Goal: Book appointment/travel/reservation

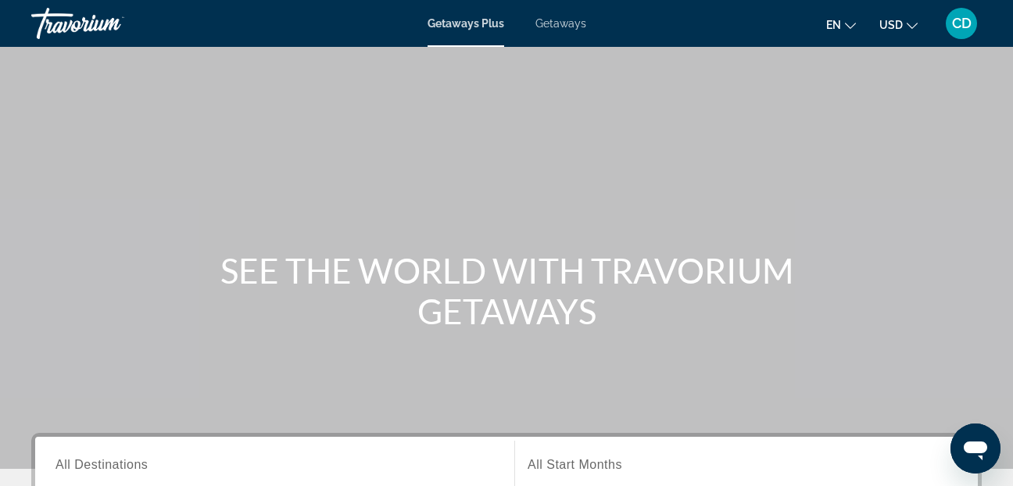
click at [568, 18] on span "Getaways" at bounding box center [560, 23] width 51 height 13
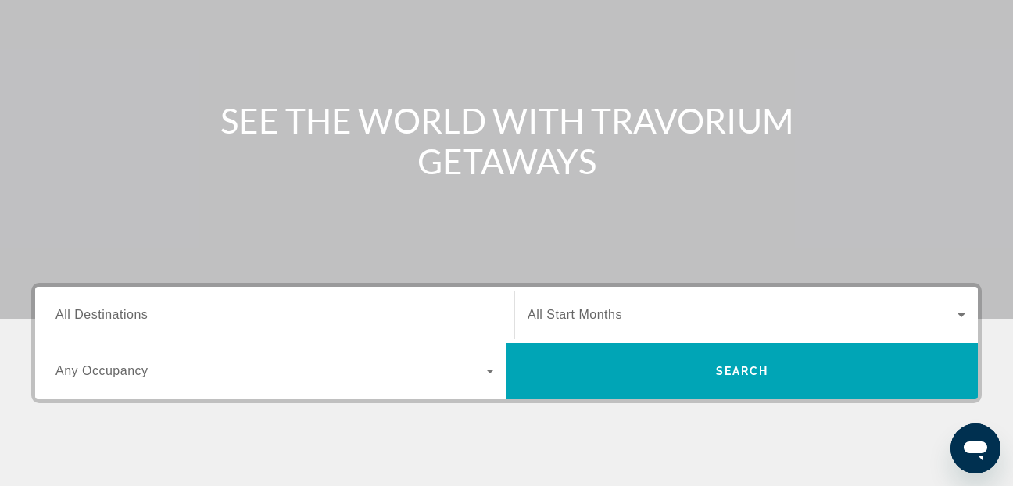
scroll to position [313, 0]
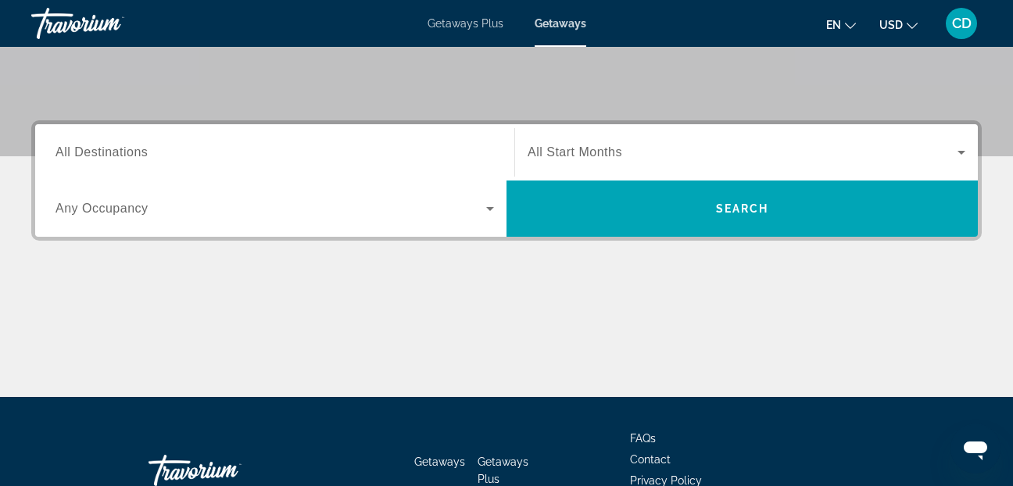
click at [95, 151] on span "All Destinations" at bounding box center [101, 151] width 92 height 13
click at [95, 151] on input "Destination All Destinations" at bounding box center [274, 153] width 438 height 19
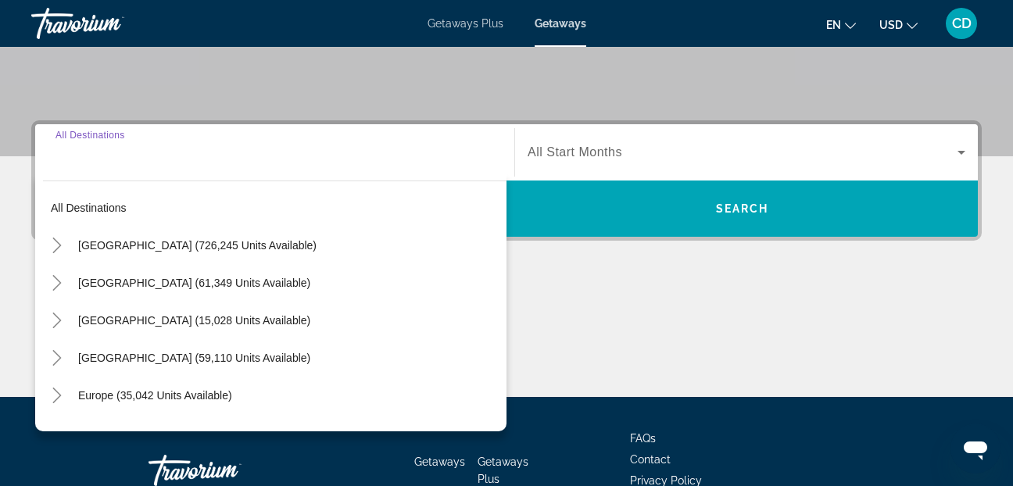
scroll to position [382, 0]
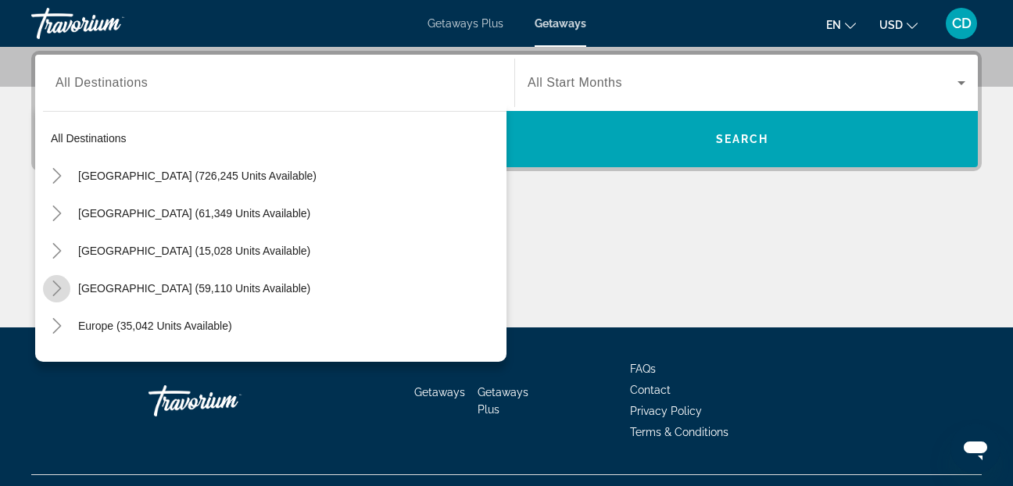
click at [57, 286] on icon "Toggle Caribbean & Atlantic Islands (59,110 units available)" at bounding box center [56, 289] width 9 height 16
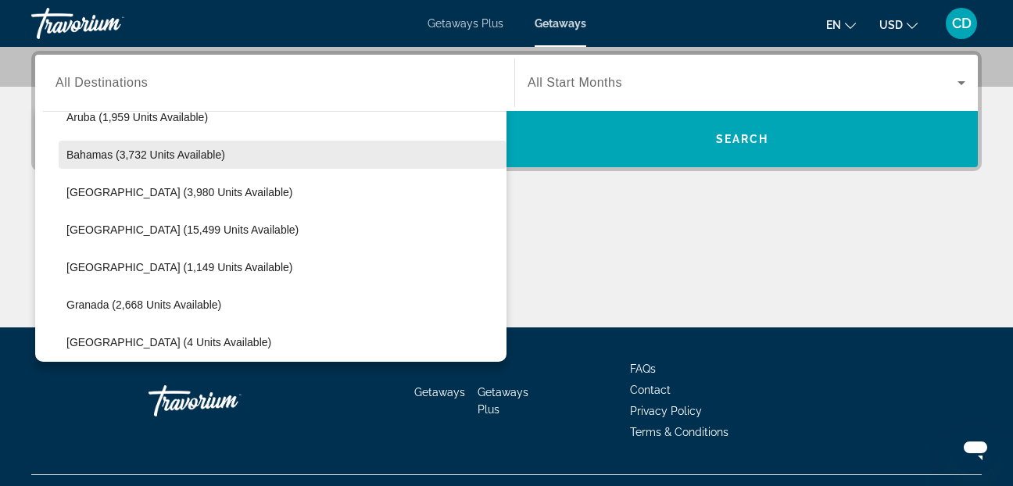
scroll to position [236, 0]
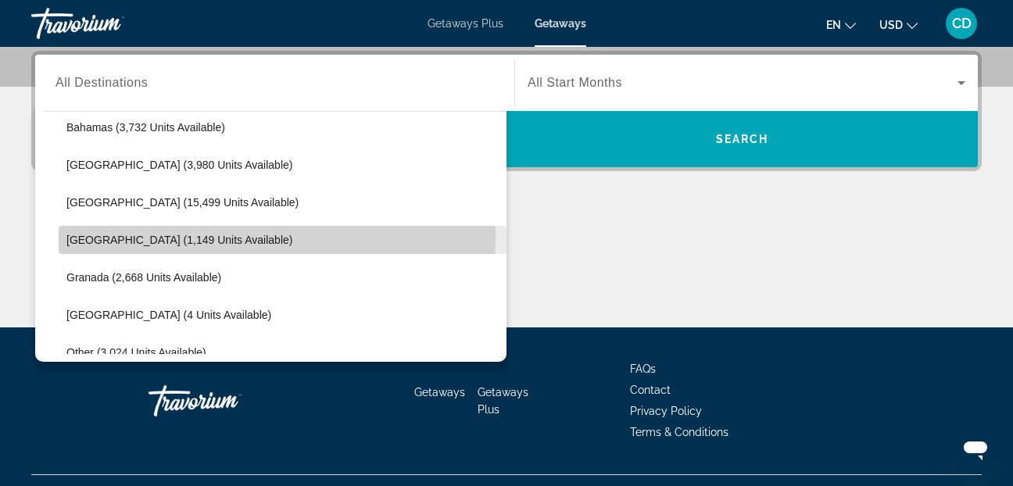
click at [102, 236] on span "[GEOGRAPHIC_DATA] (1,149 units available)" at bounding box center [179, 240] width 226 height 13
type input "**********"
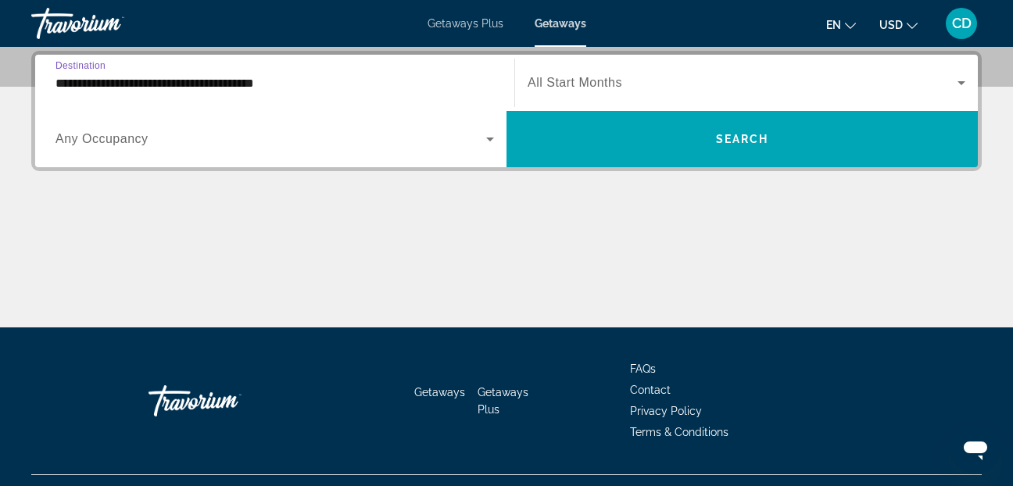
click at [492, 141] on icon "Search widget" at bounding box center [490, 139] width 19 height 19
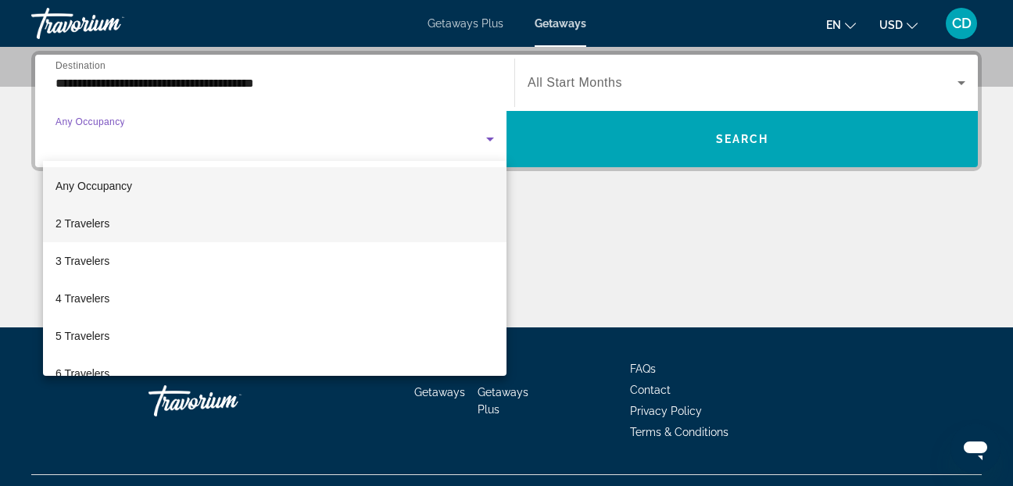
click at [95, 224] on span "2 Travelers" at bounding box center [82, 223] width 54 height 19
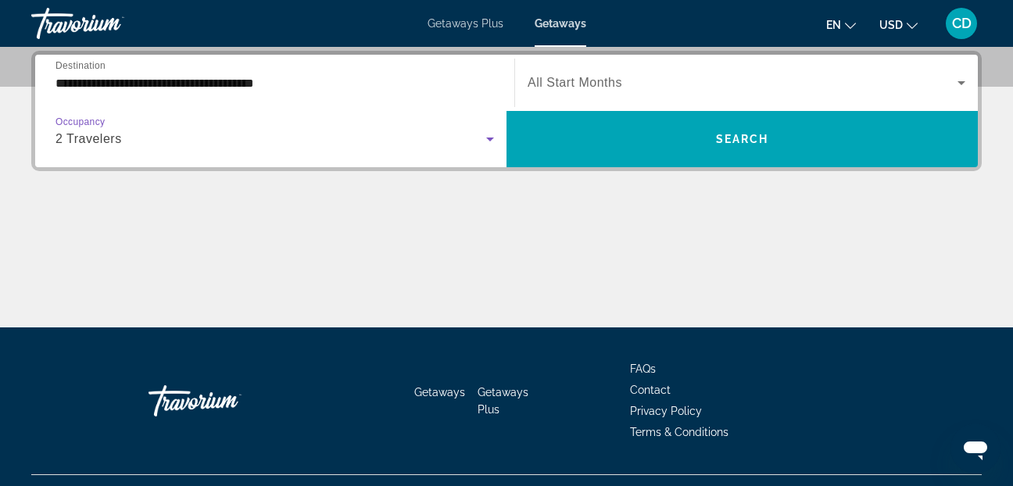
click at [957, 82] on icon "Search widget" at bounding box center [961, 82] width 19 height 19
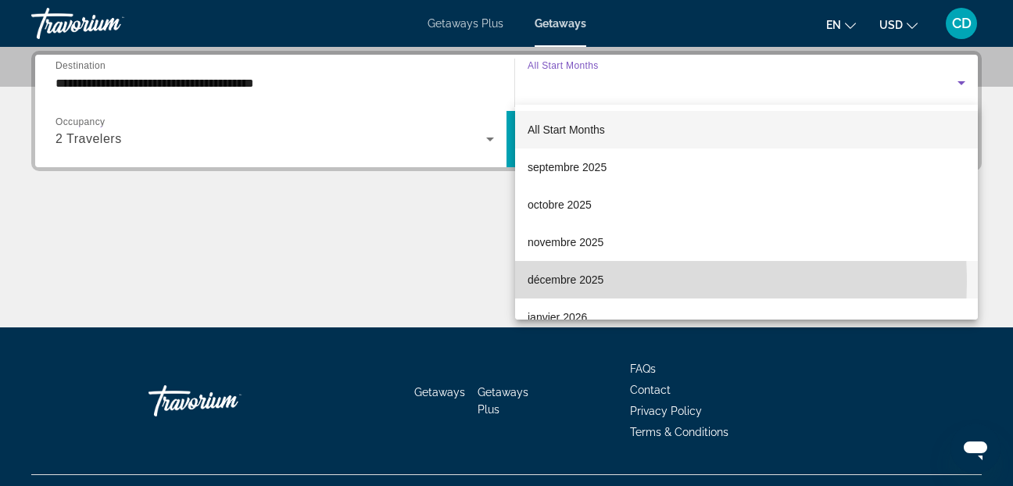
click at [563, 281] on span "décembre 2025" at bounding box center [565, 279] width 76 height 19
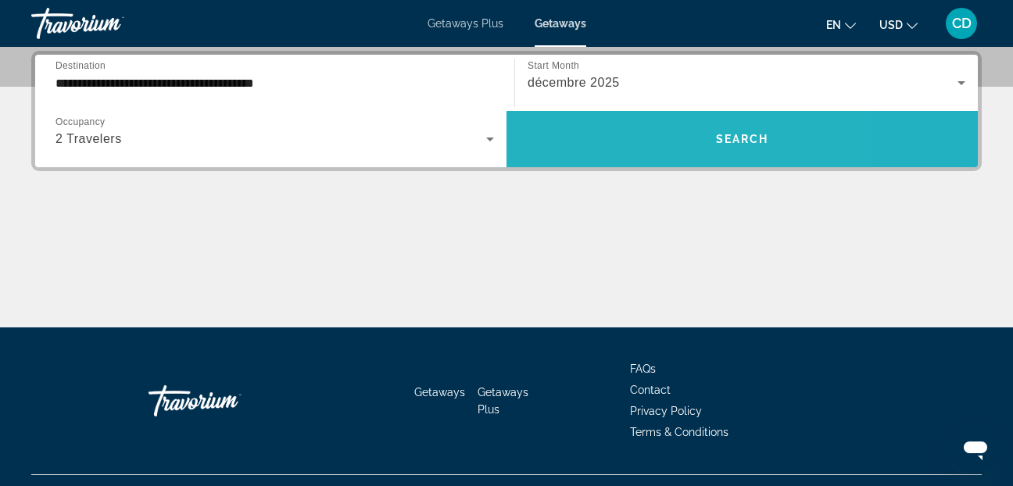
click at [627, 148] on span "Search widget" at bounding box center [741, 139] width 471 height 38
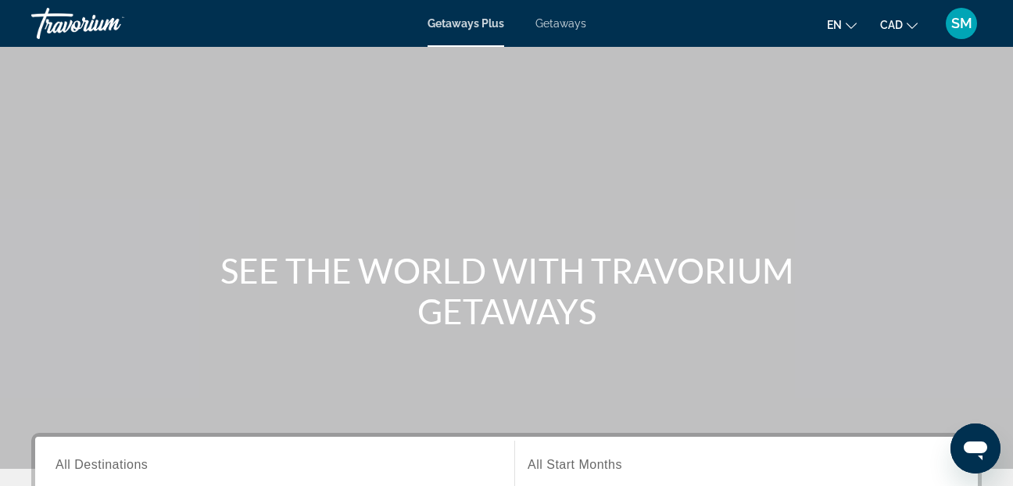
click at [563, 25] on span "Getaways" at bounding box center [560, 23] width 51 height 13
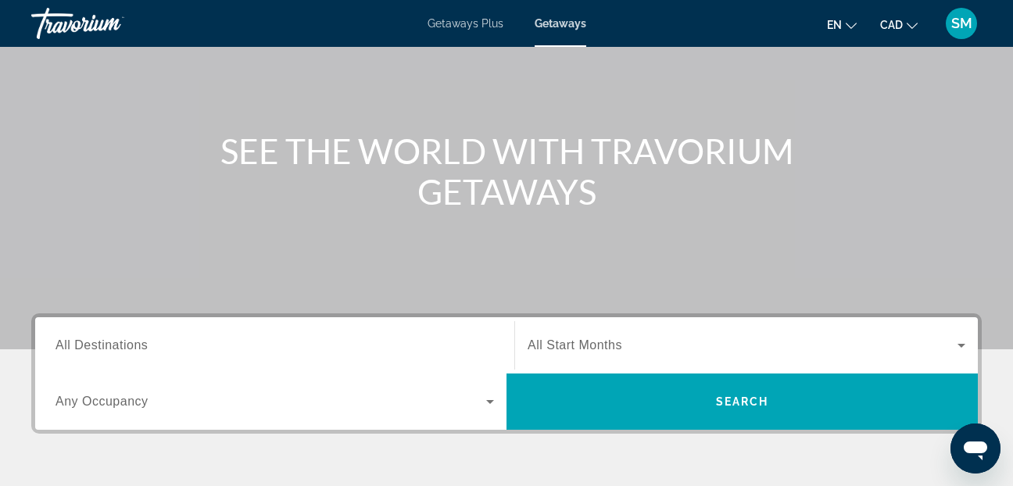
scroll to position [156, 0]
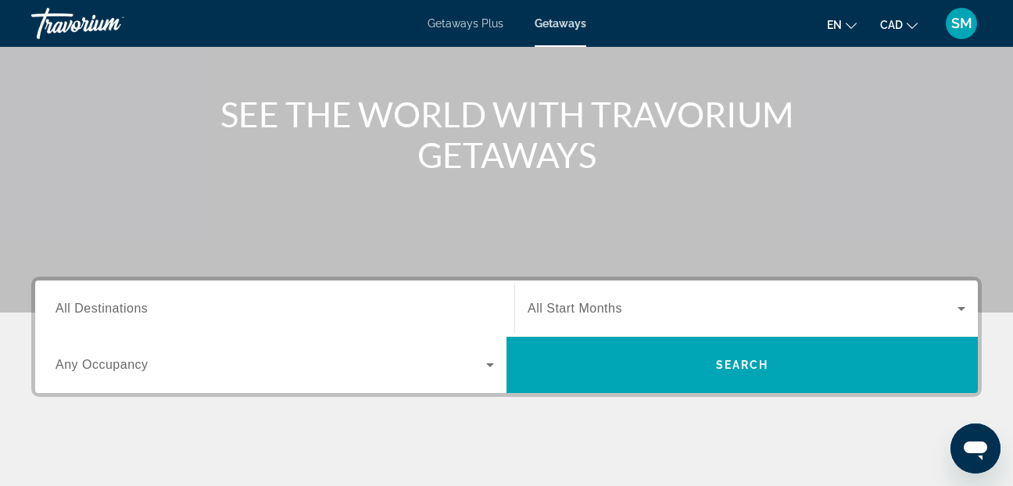
click at [127, 314] on span "All Destinations" at bounding box center [101, 308] width 92 height 13
click at [127, 314] on input "Destination All Destinations" at bounding box center [274, 309] width 438 height 19
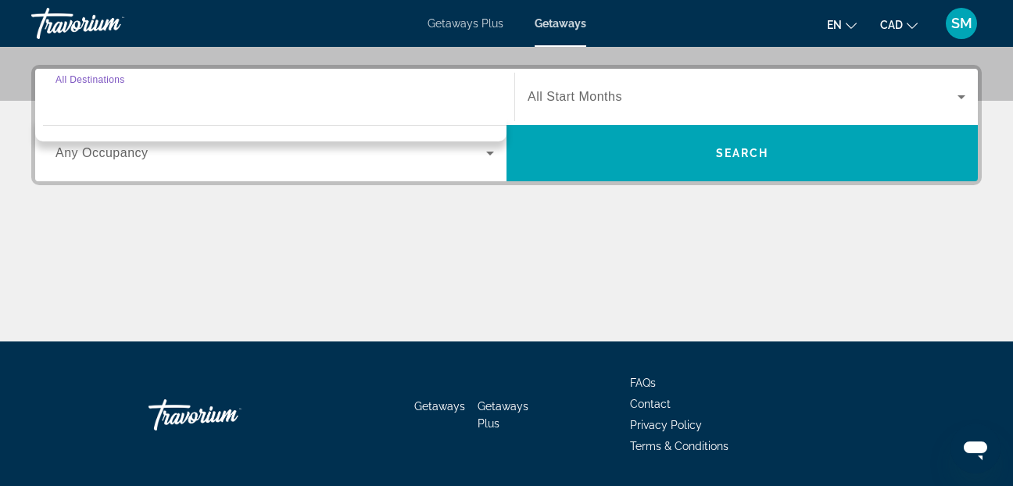
scroll to position [382, 0]
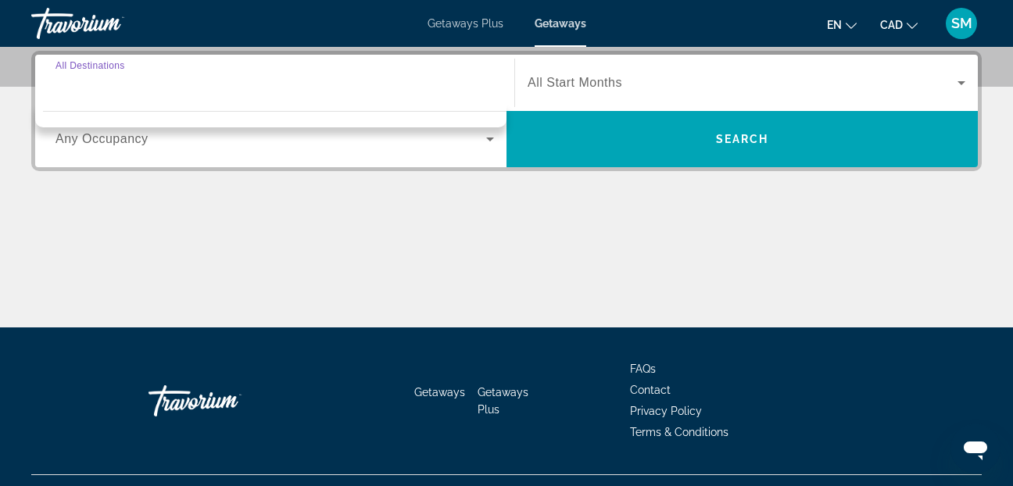
click at [427, 74] on input "Destination All Destinations" at bounding box center [274, 83] width 438 height 19
click at [63, 77] on input "Destination All Destinations" at bounding box center [274, 83] width 438 height 19
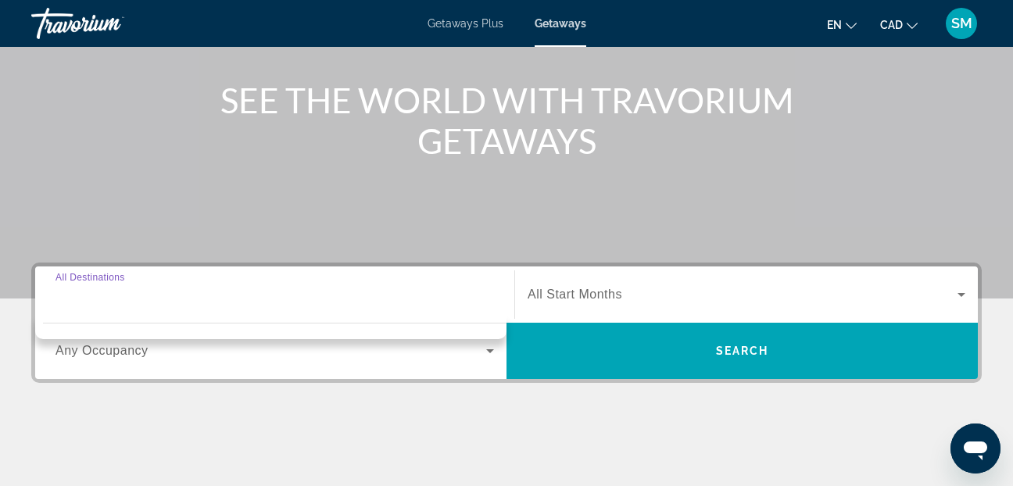
scroll to position [148, 0]
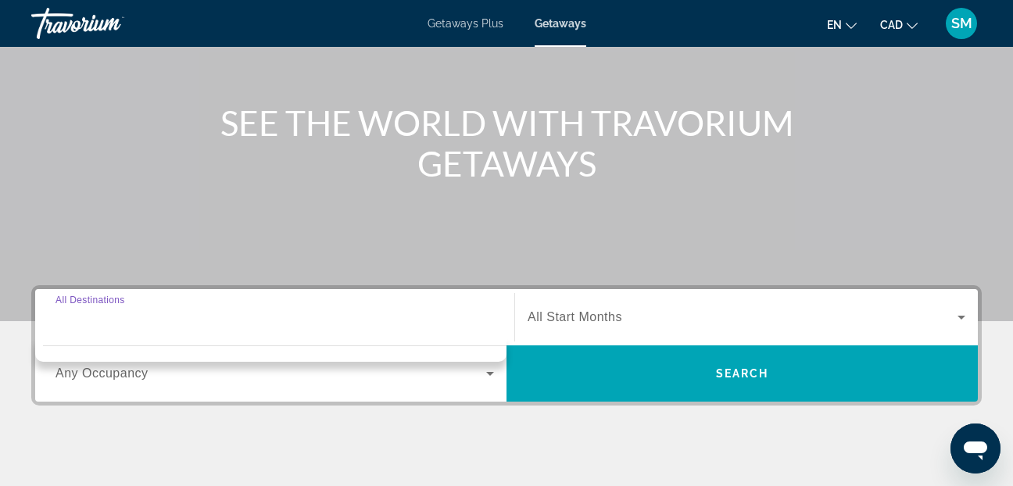
click at [488, 375] on icon "Search widget" at bounding box center [490, 373] width 19 height 19
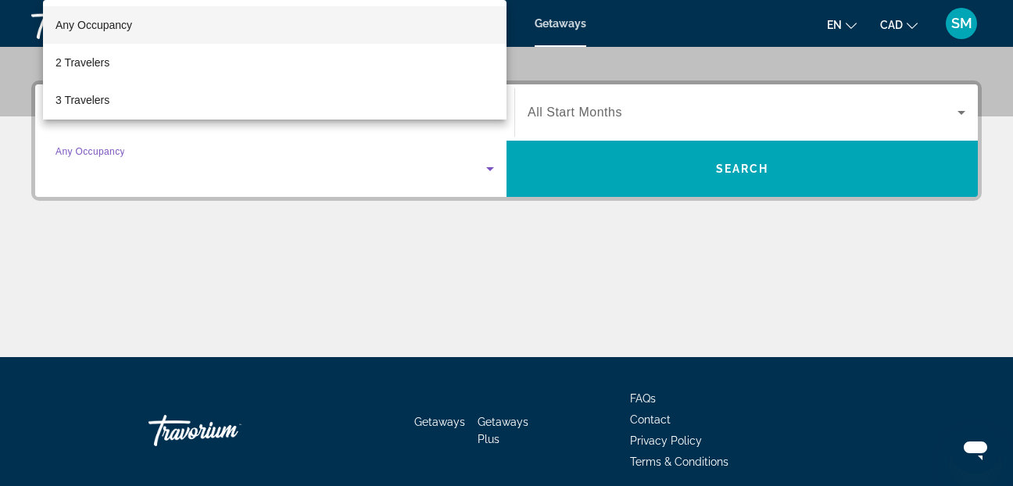
scroll to position [382, 0]
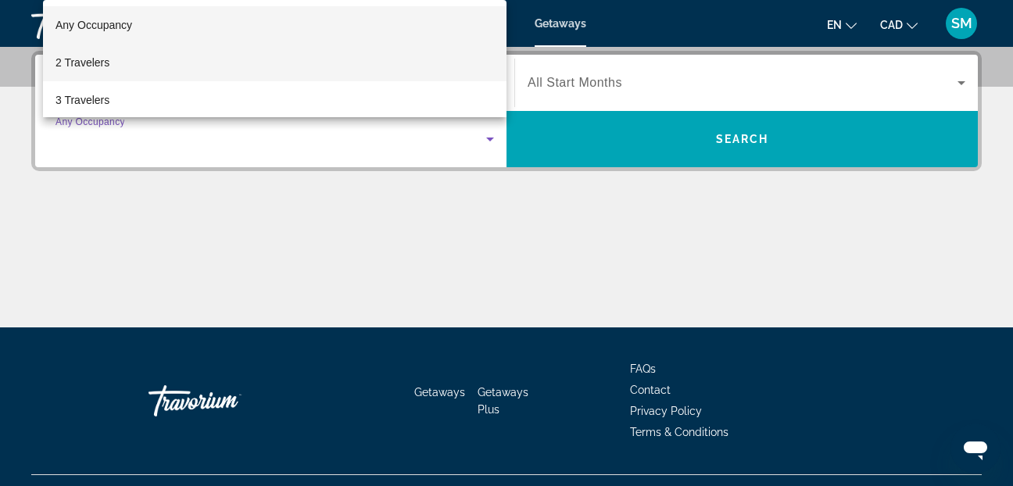
click at [75, 55] on span "2 Travelers" at bounding box center [82, 62] width 54 height 19
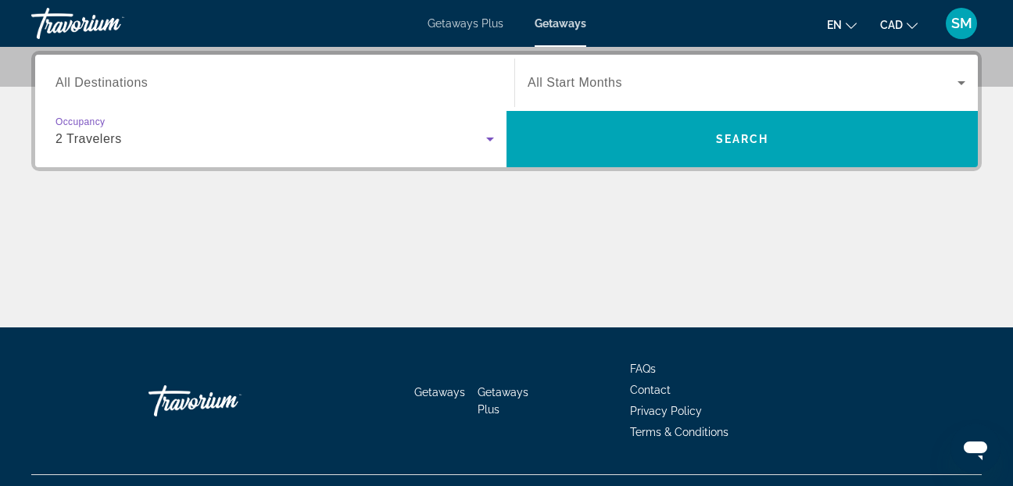
click at [84, 80] on span "All Destinations" at bounding box center [101, 82] width 92 height 13
click at [84, 80] on input "Destination All Destinations" at bounding box center [274, 83] width 438 height 19
